Goal: Register for event/course

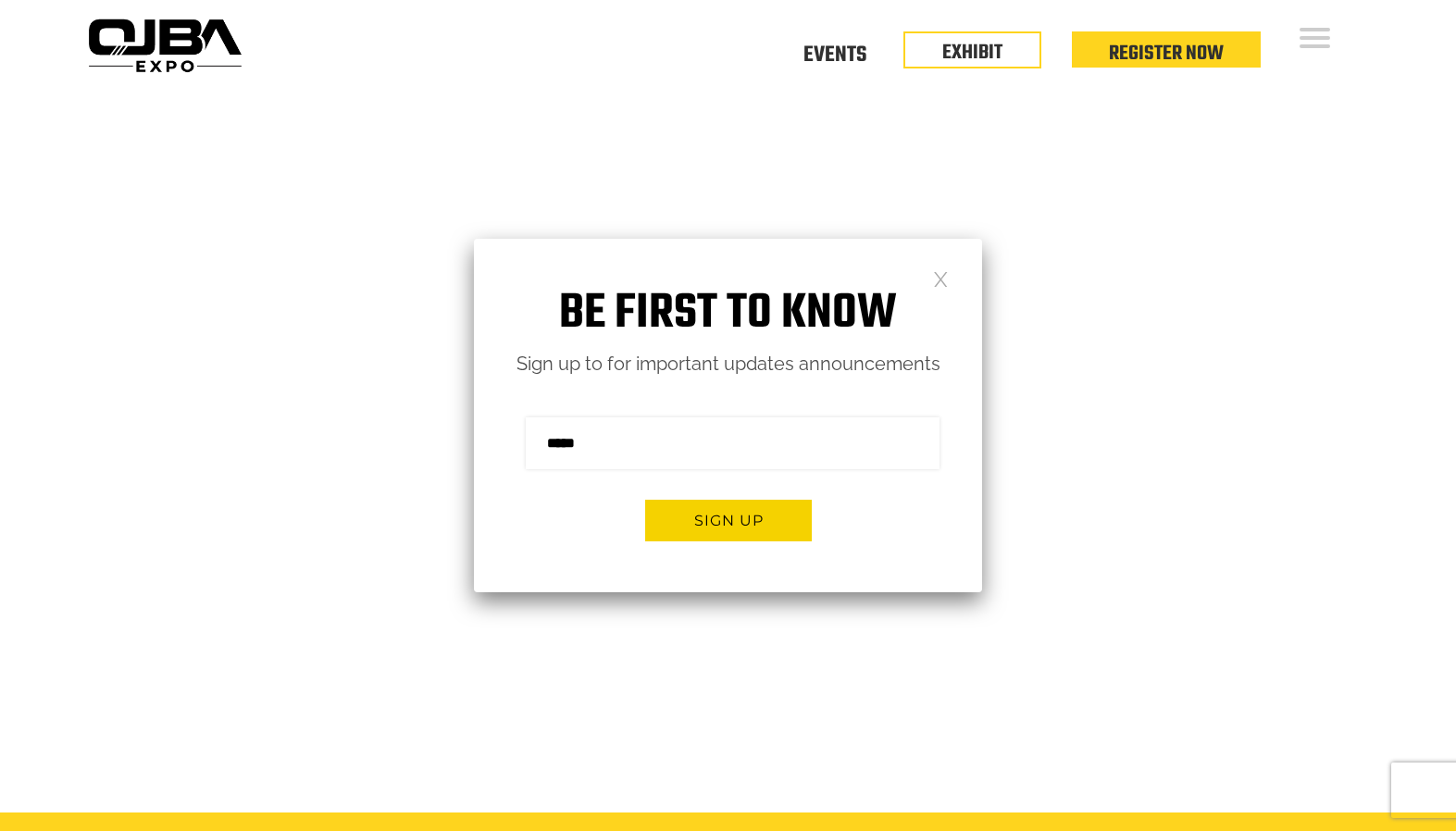
click at [741, 463] on input "email" at bounding box center [732, 444] width 413 height 52
type input "**********"
click at [749, 514] on button "Sign up" at bounding box center [728, 520] width 166 height 42
type input "**********"
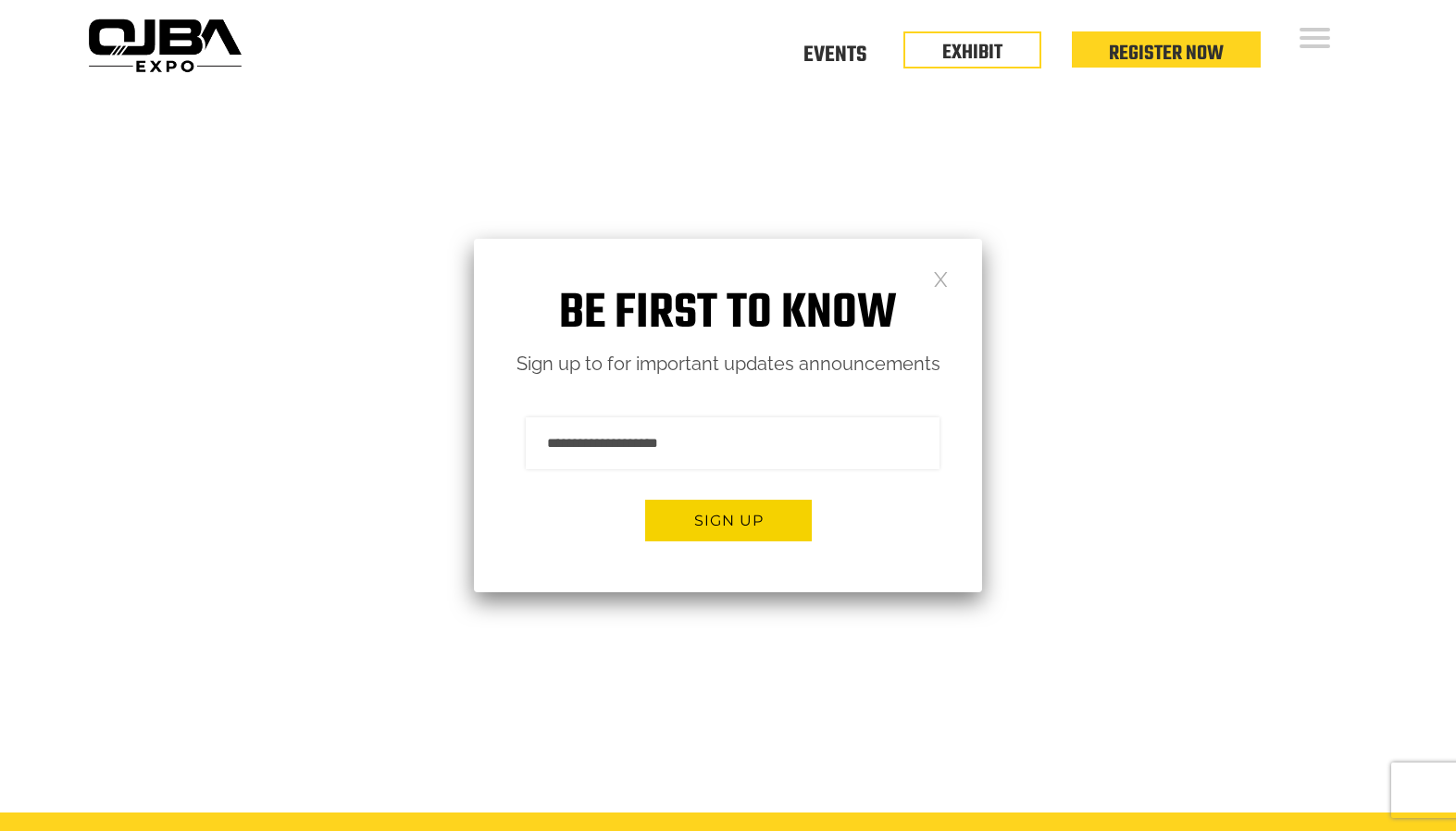
click at [943, 275] on link at bounding box center [940, 278] width 16 height 16
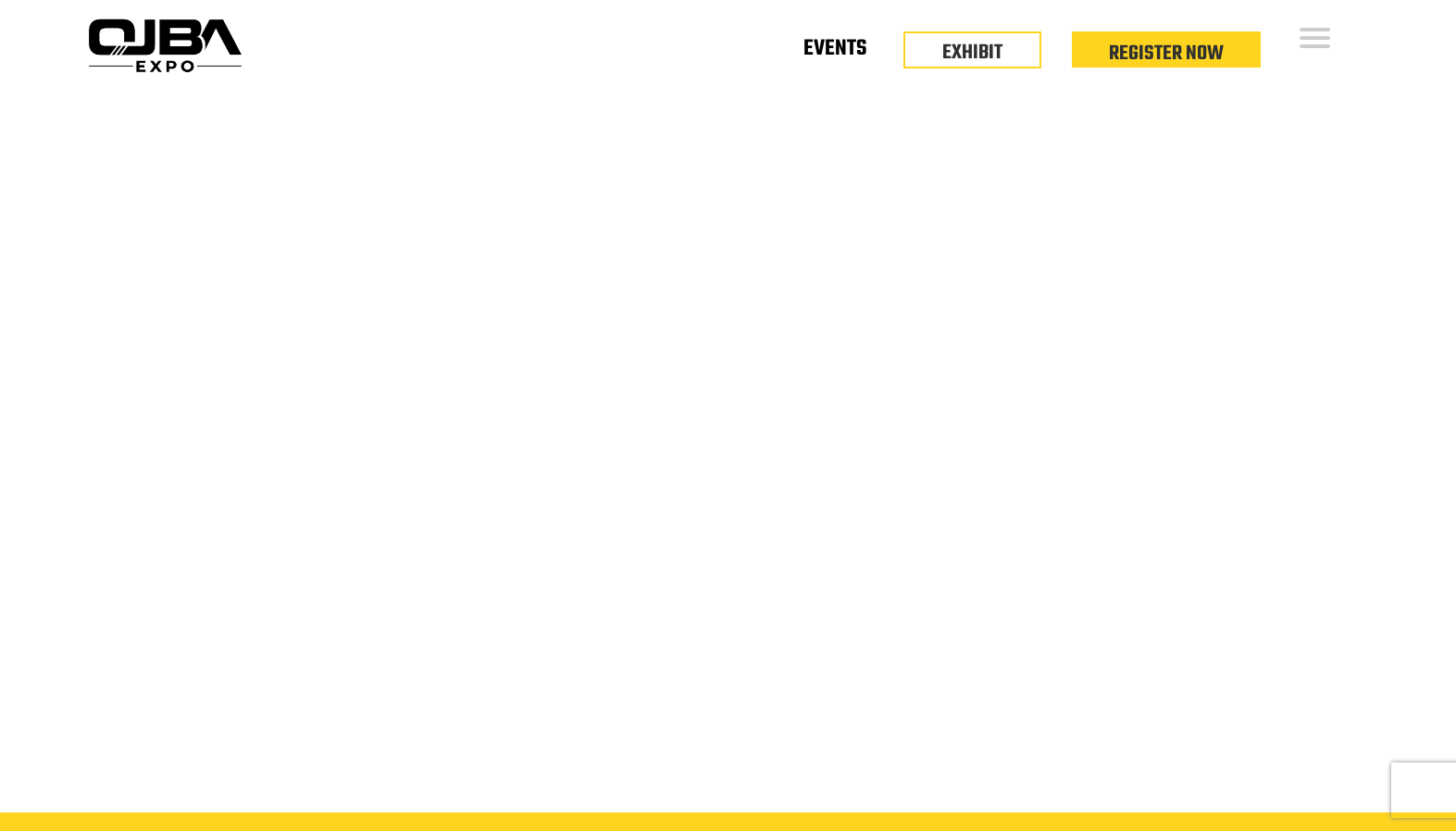
click at [838, 49] on link "Events" at bounding box center [834, 52] width 63 height 7
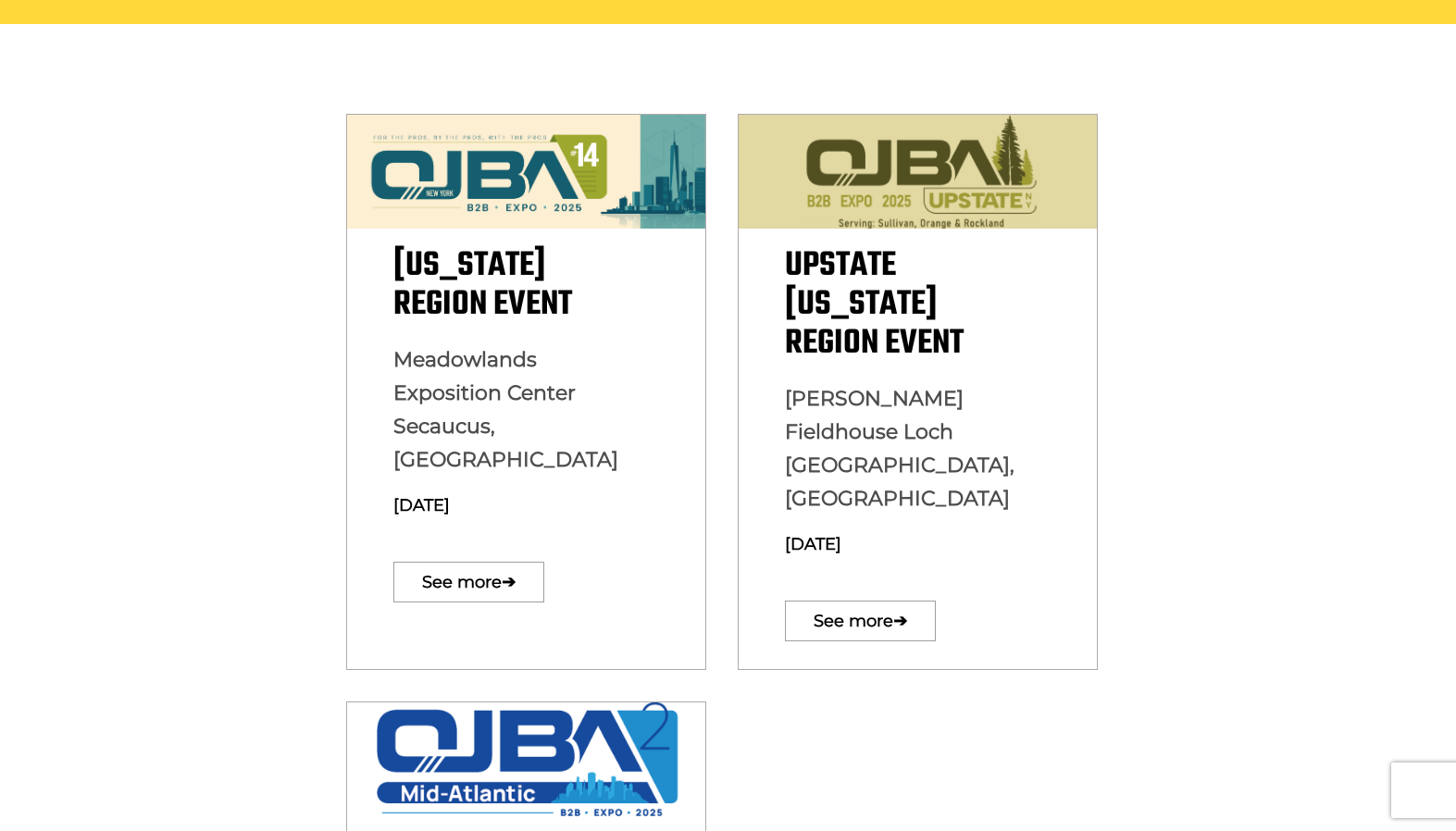
scroll to position [519, 0]
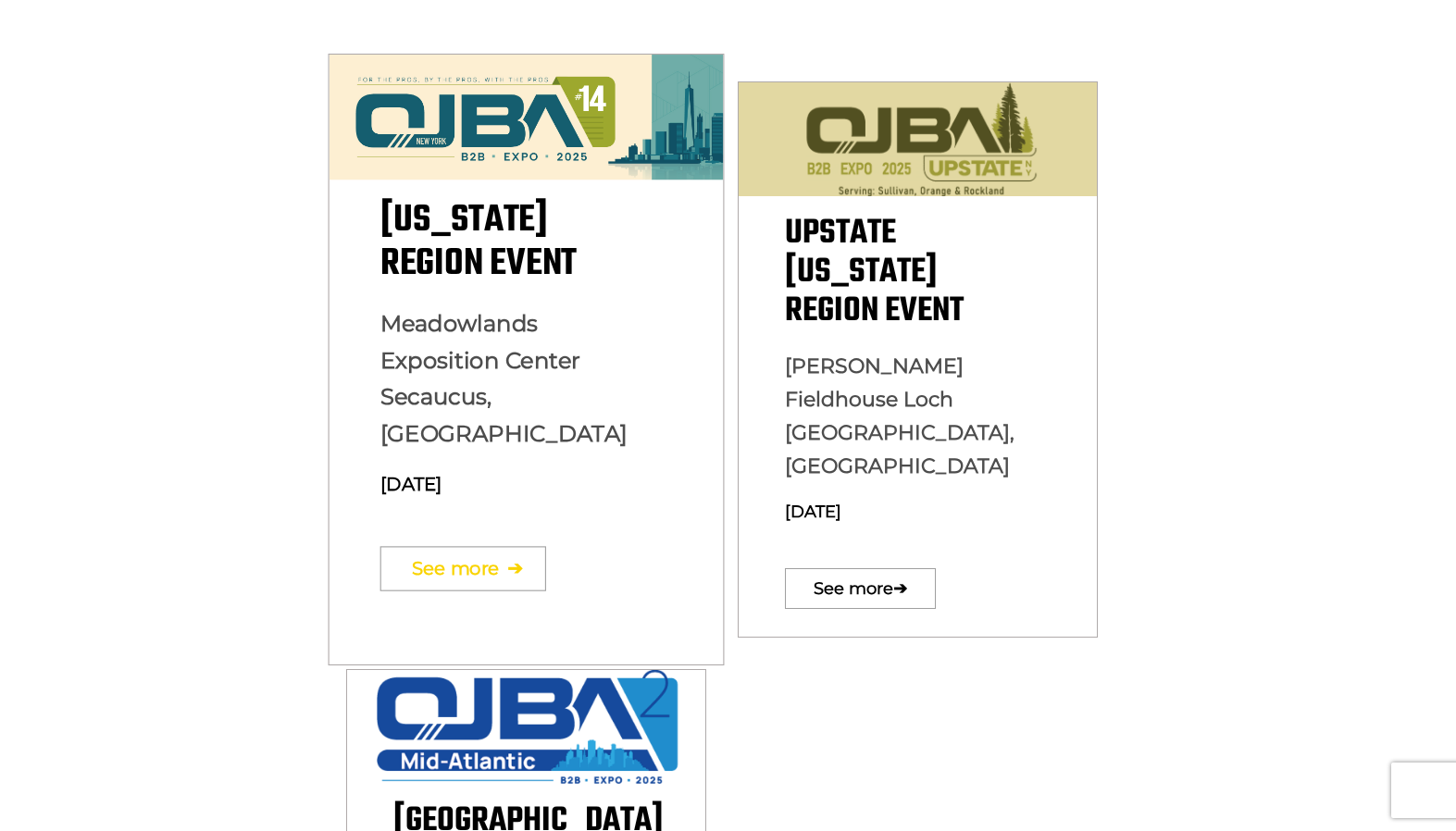
click at [470, 546] on link "See more ➔" at bounding box center [462, 569] width 165 height 45
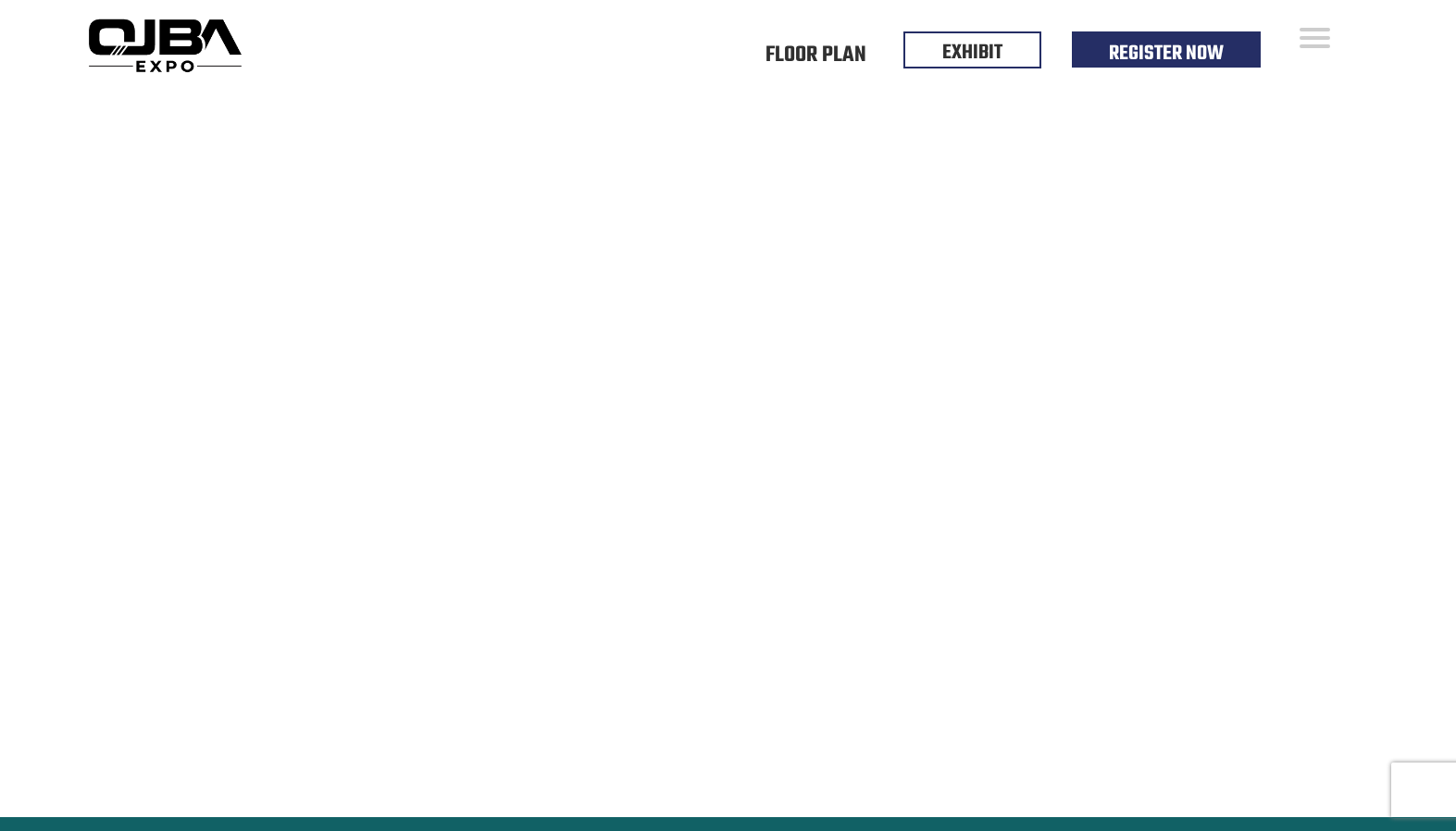
scroll to position [4, 0]
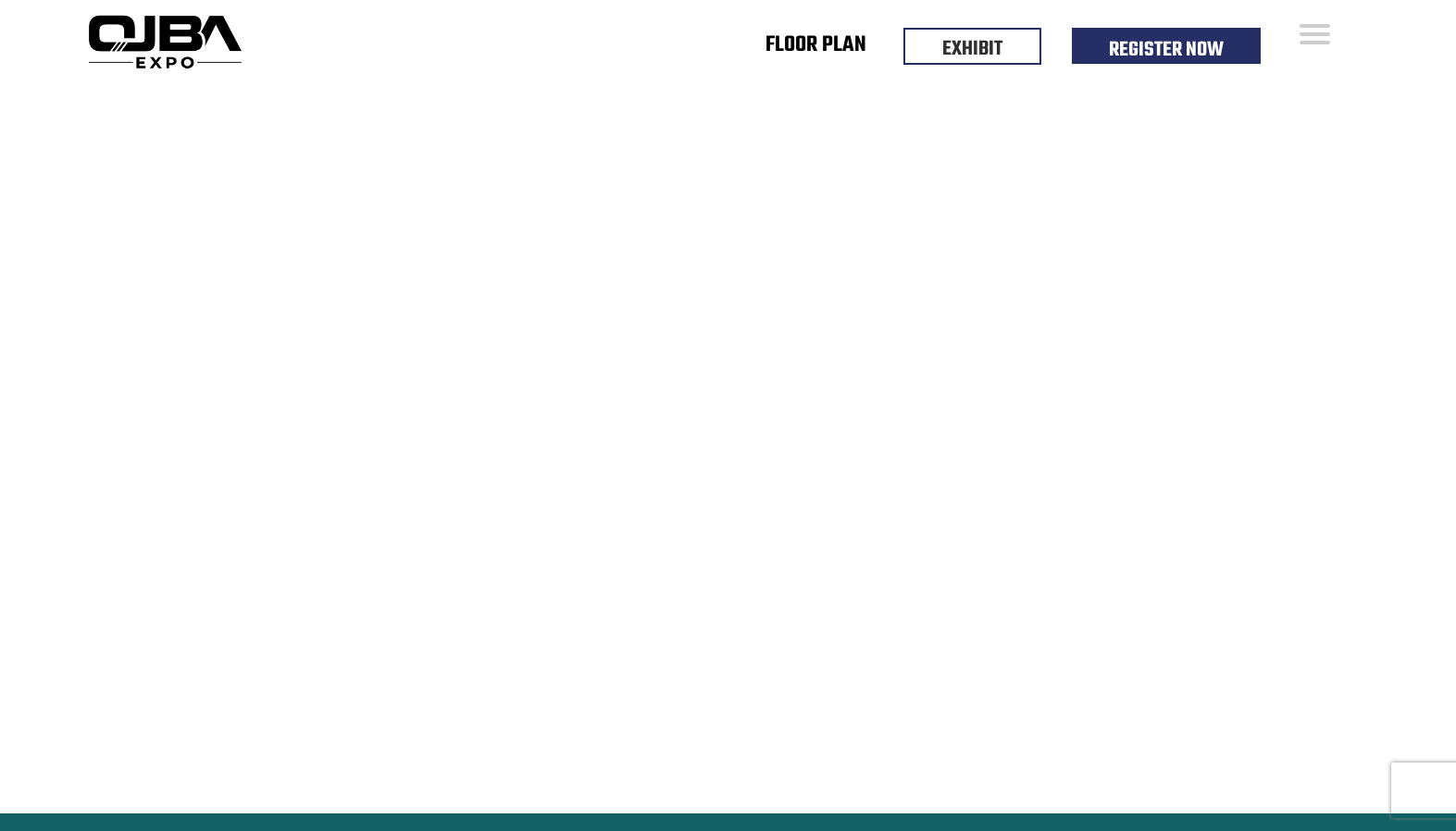
click at [805, 48] on link "Floor Plan" at bounding box center [816, 49] width 101 height 7
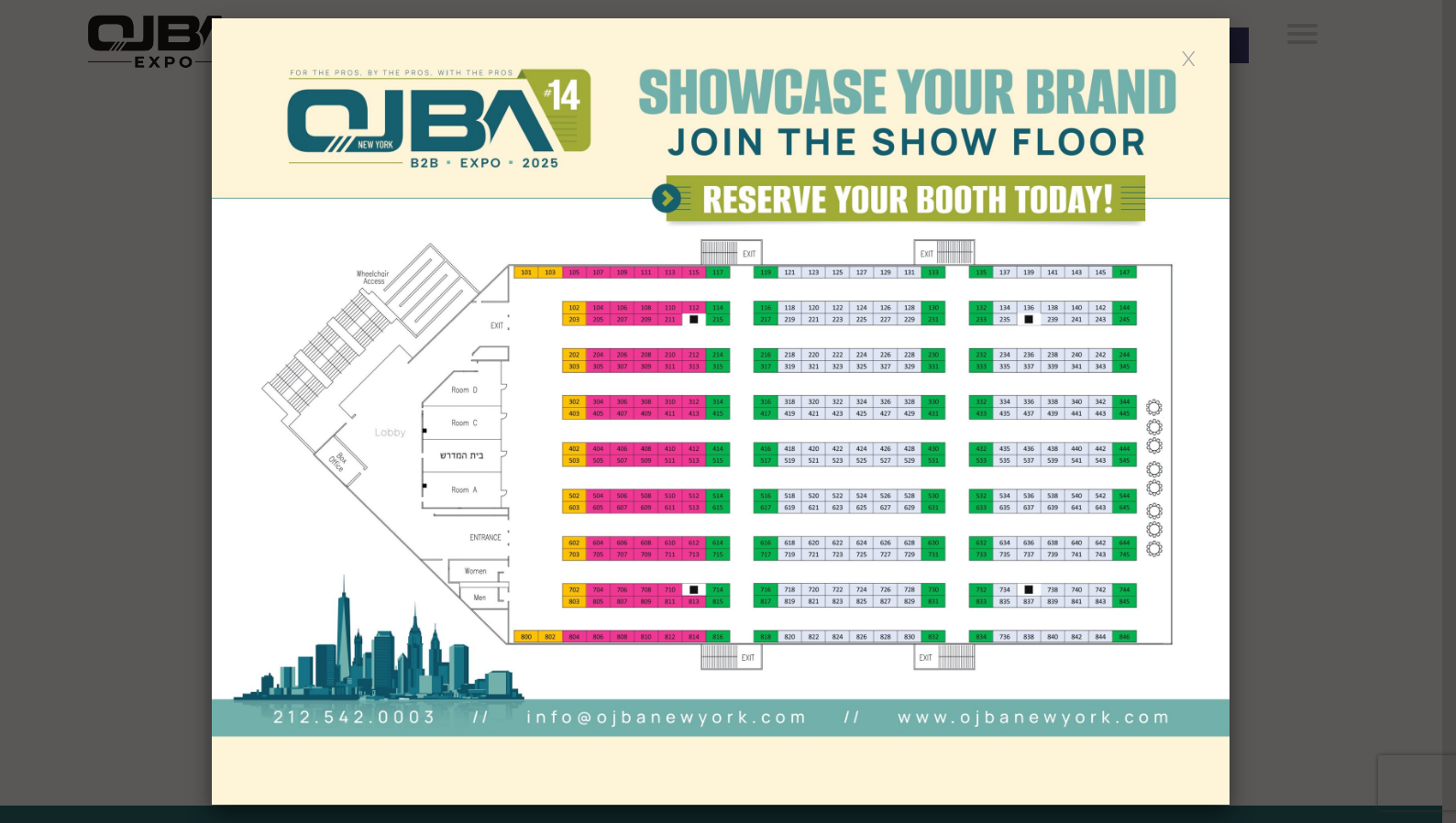
click at [1187, 55] on link at bounding box center [1188, 57] width 16 height 16
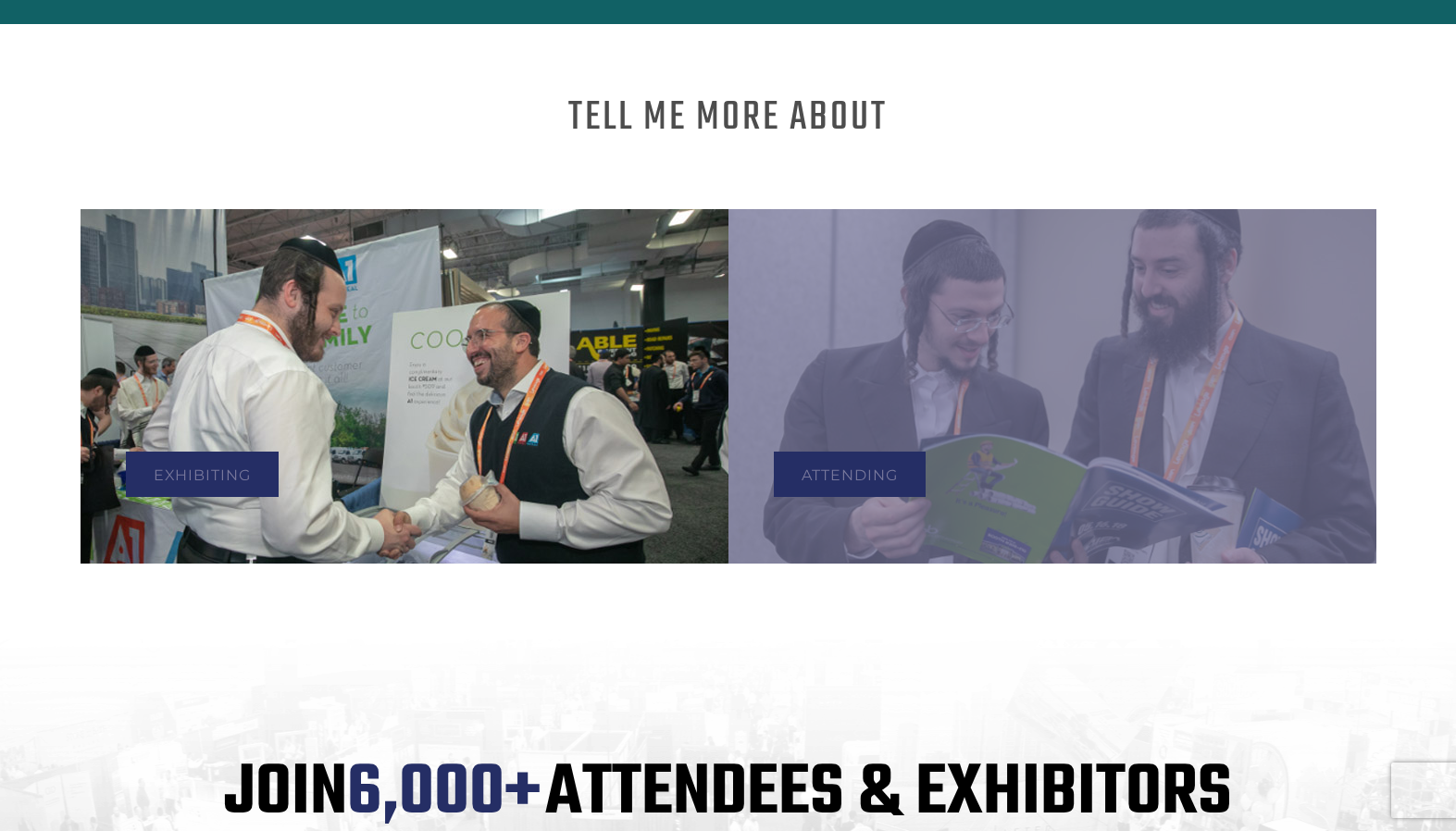
scroll to position [951, 0]
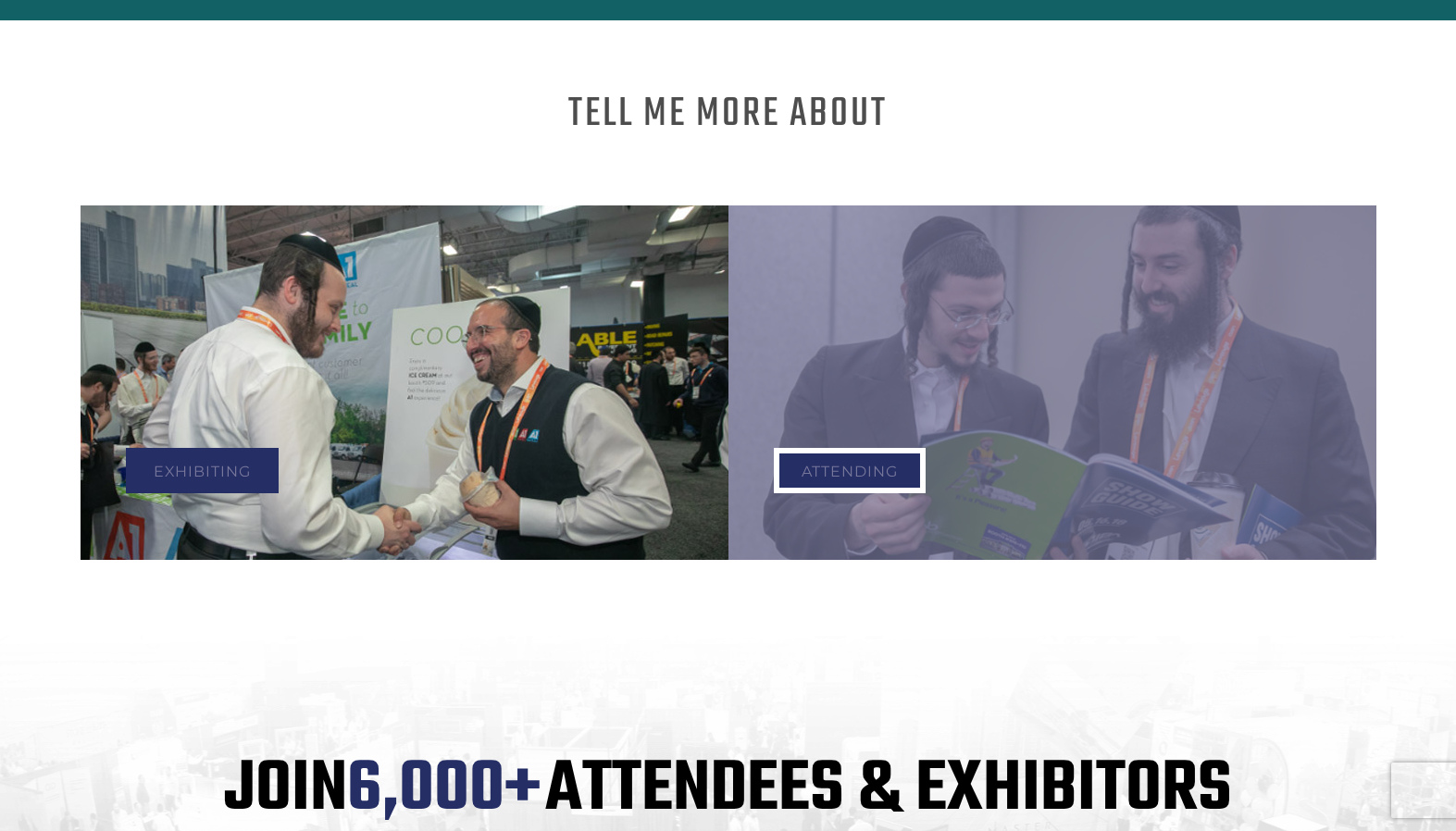
click at [859, 467] on link "Attending" at bounding box center [849, 471] width 152 height 46
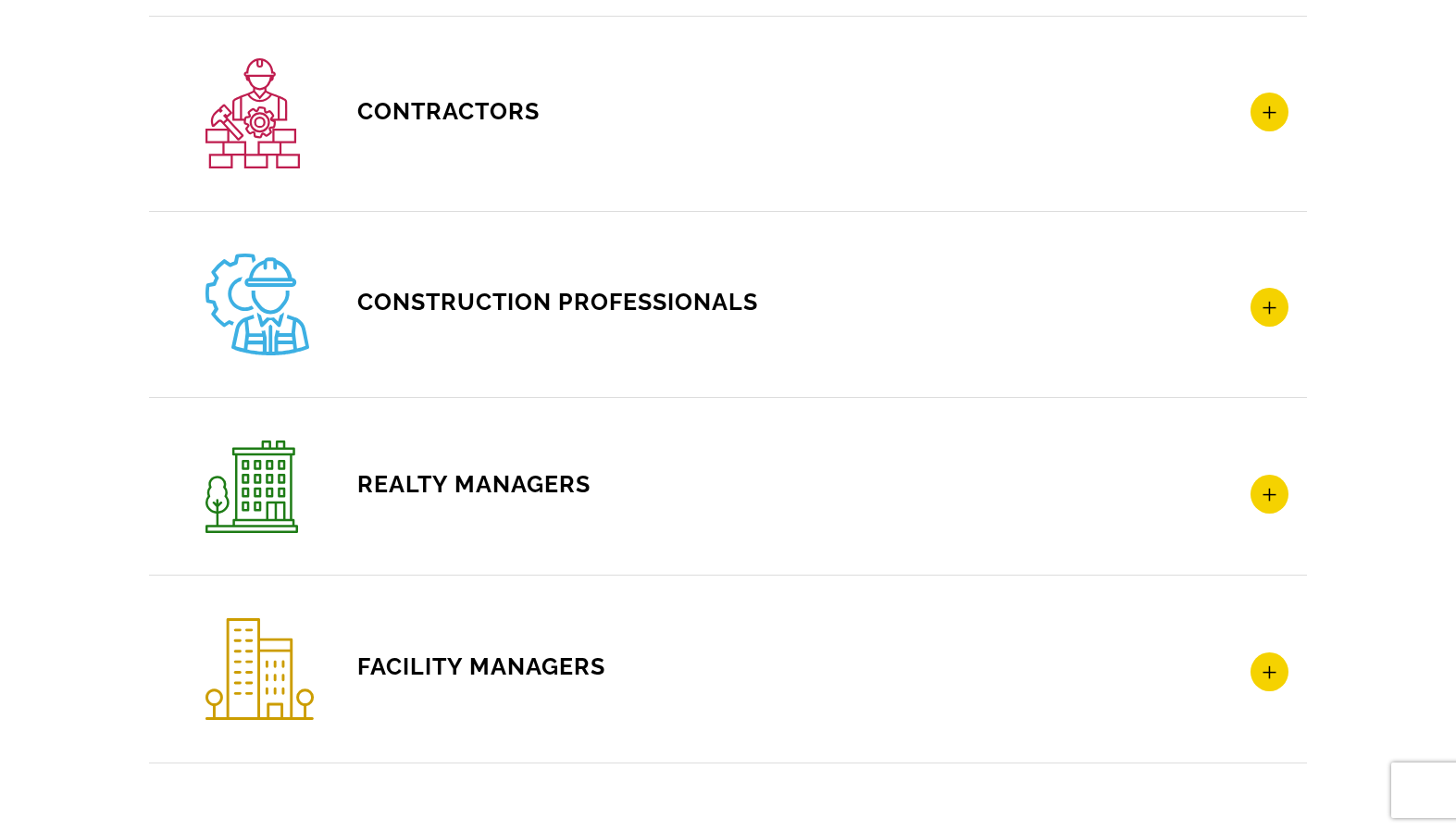
scroll to position [3021, 0]
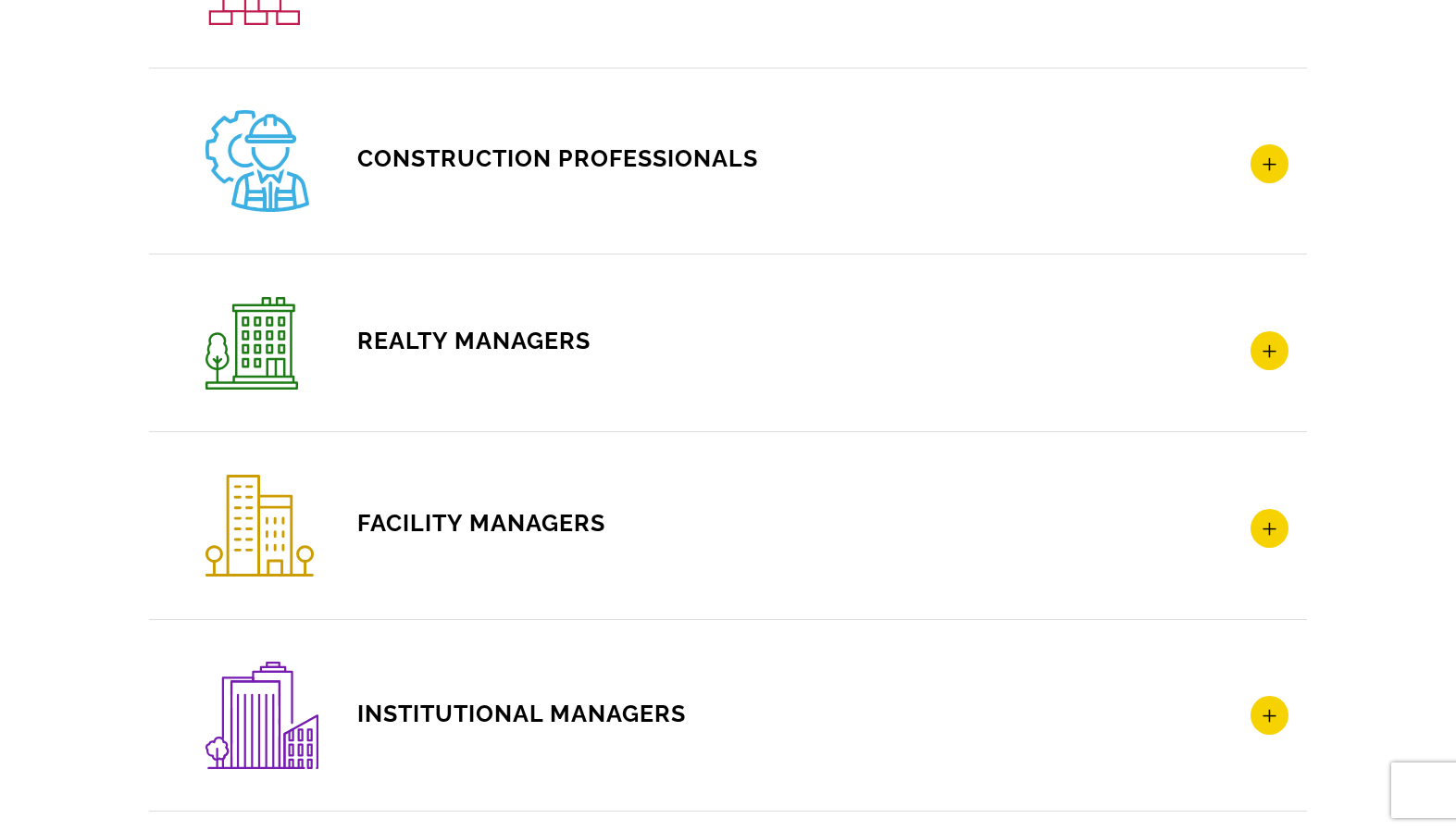
click at [1276, 528] on icon at bounding box center [1269, 528] width 38 height 39
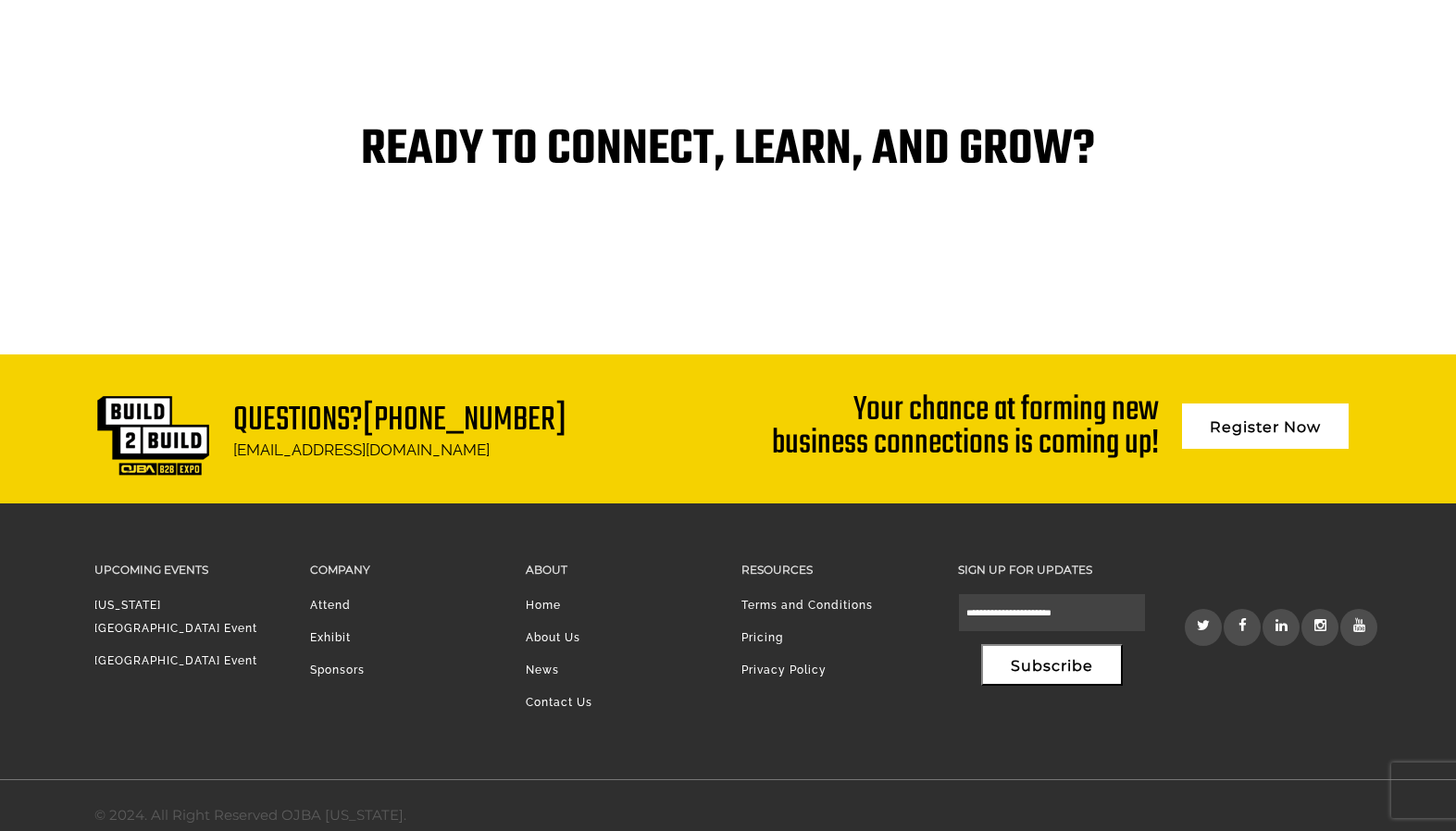
scroll to position [3860, 0]
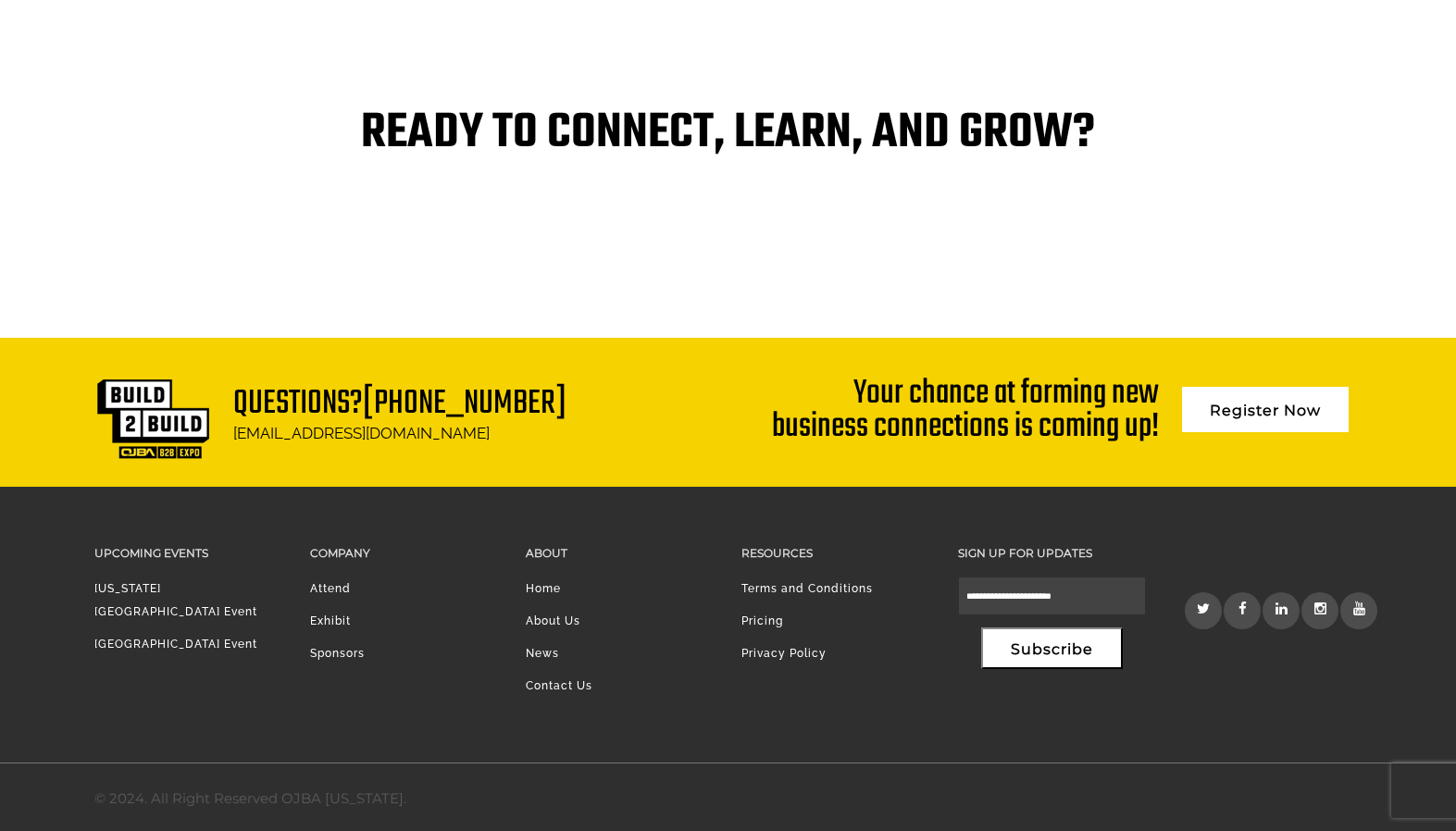
click at [558, 548] on h3 "About" at bounding box center [619, 553] width 188 height 21
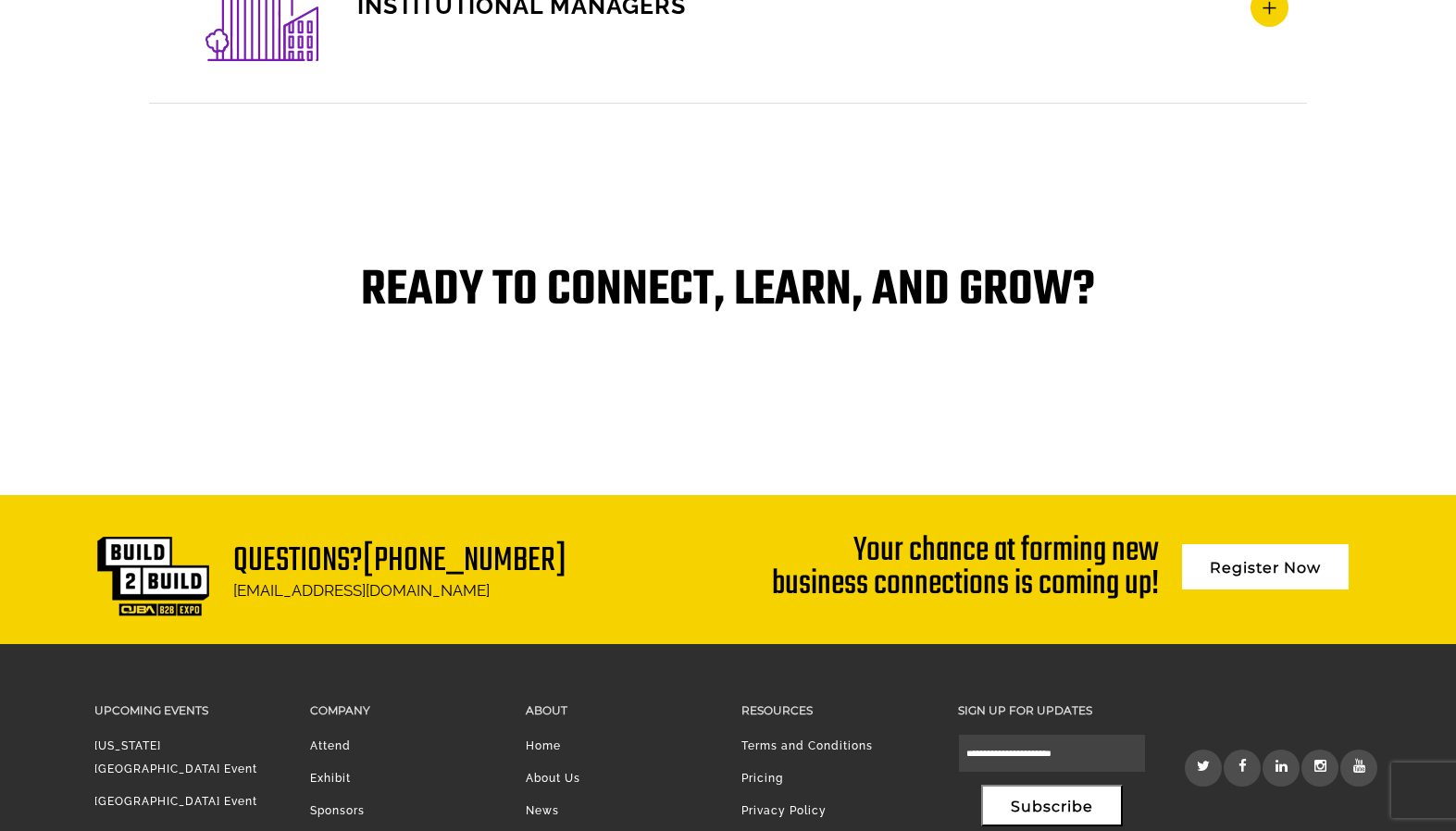
scroll to position [3855, 0]
